Goal: Task Accomplishment & Management: Manage account settings

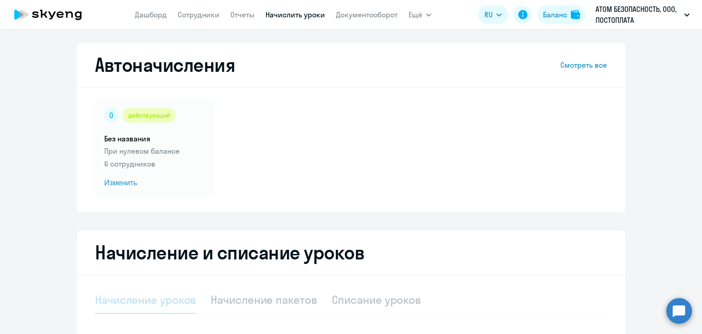
select select "10"
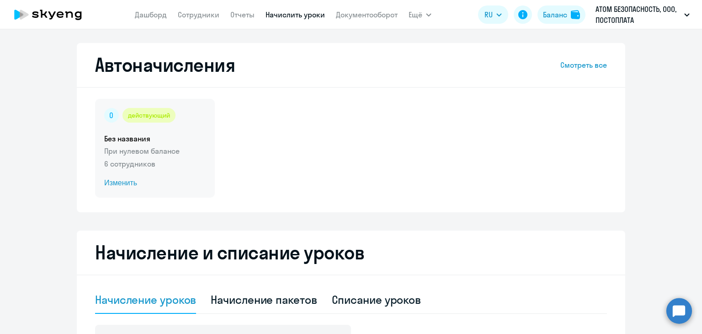
click at [132, 150] on p "При нулевом балансе" at bounding box center [154, 150] width 101 height 11
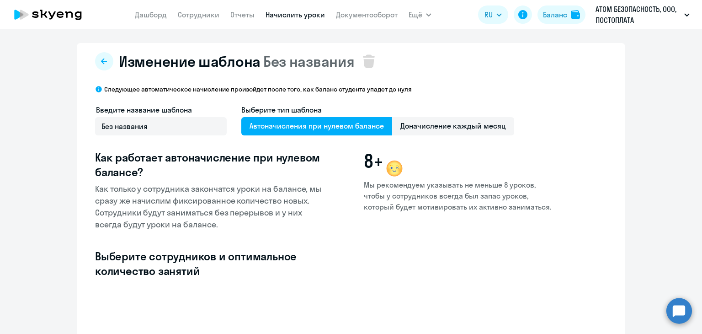
select select "10"
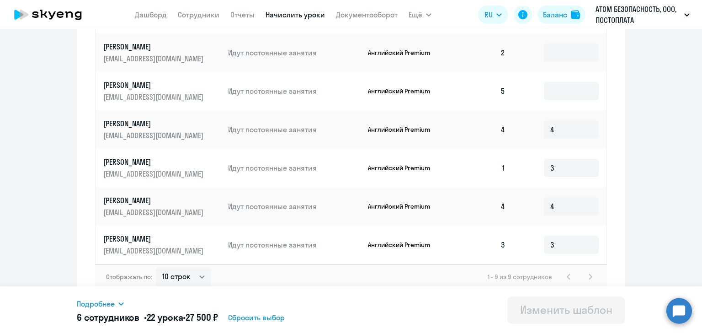
scroll to position [432, 0]
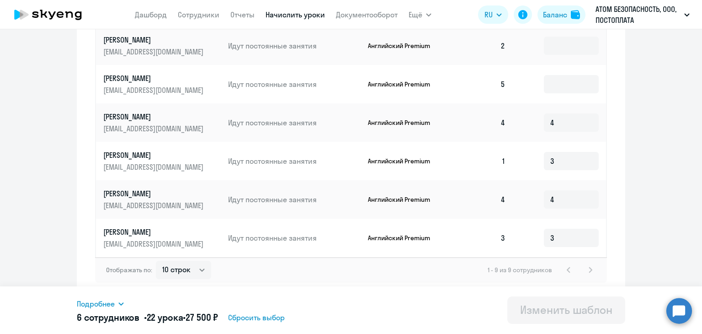
click at [121, 302] on icon at bounding box center [120, 303] width 7 height 7
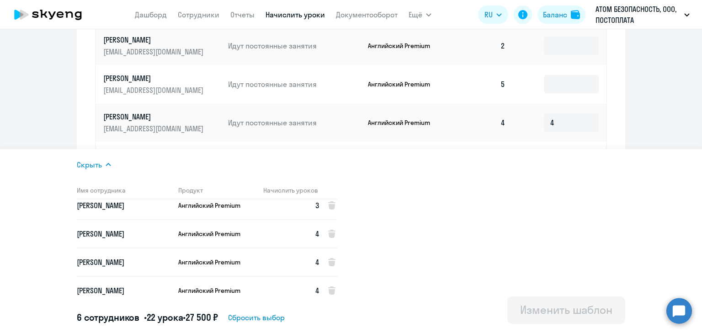
scroll to position [68, 0]
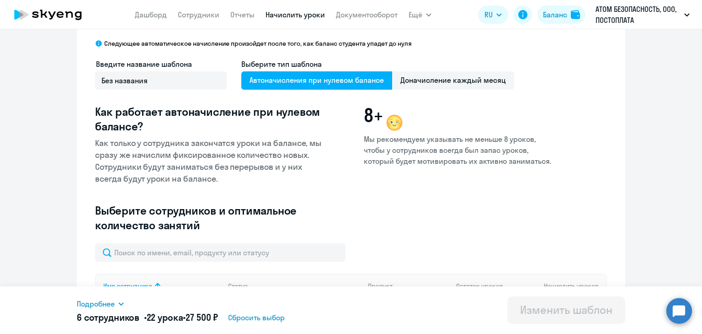
scroll to position [0, 0]
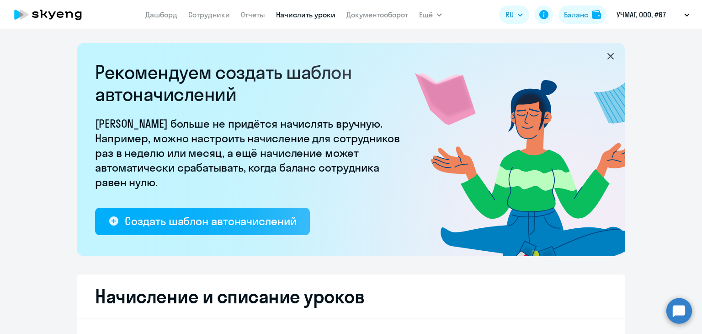
select select "10"
